Goal: Consume media (video, audio): Consume media (video, audio)

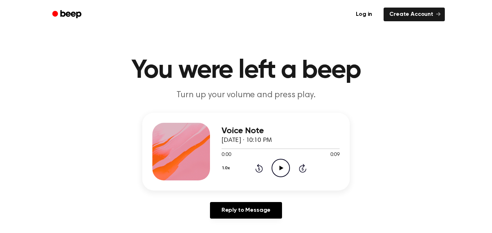
click at [279, 173] on icon "Play Audio" at bounding box center [281, 168] width 18 height 18
click at [282, 173] on icon "Play Audio" at bounding box center [281, 168] width 18 height 18
click at [278, 171] on icon "Play Audio" at bounding box center [281, 168] width 18 height 18
click at [280, 171] on icon "Play Audio" at bounding box center [281, 168] width 18 height 18
click at [278, 173] on icon "Play Audio" at bounding box center [281, 168] width 18 height 18
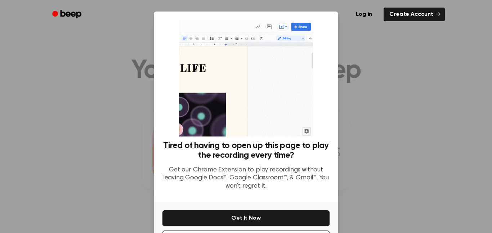
scroll to position [29, 0]
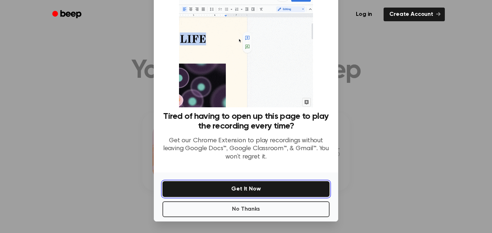
click at [290, 185] on button "Get It Now" at bounding box center [245, 189] width 167 height 16
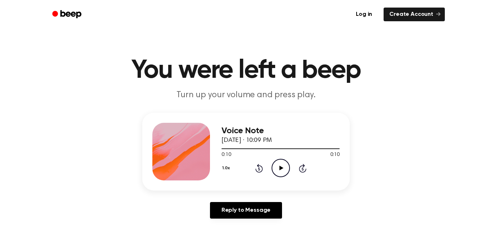
click at [275, 166] on icon "Play Audio" at bounding box center [281, 168] width 18 height 18
